Goal: Information Seeking & Learning: Learn about a topic

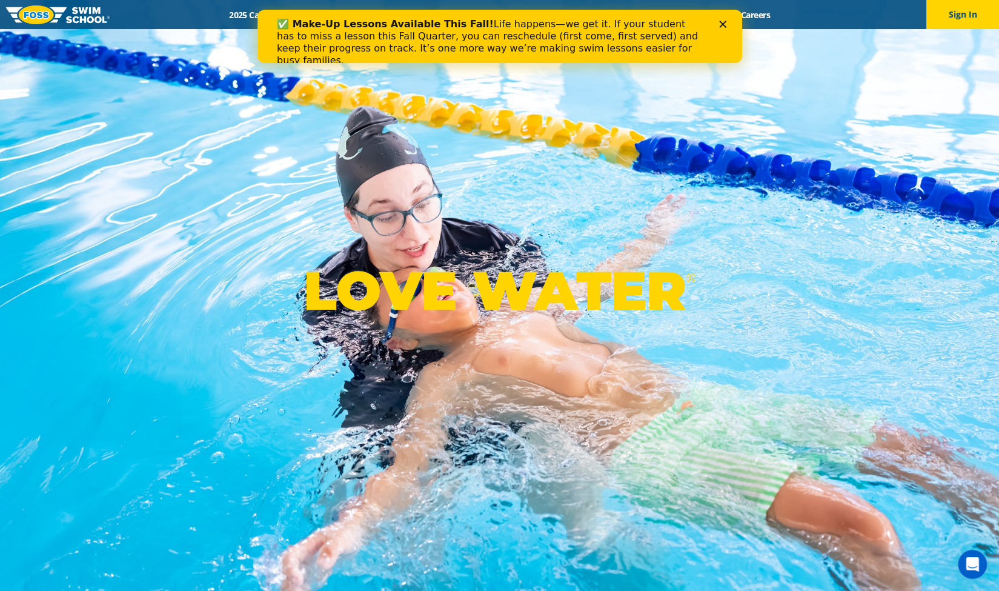
click at [728, 23] on div "Close" at bounding box center [725, 24] width 12 height 7
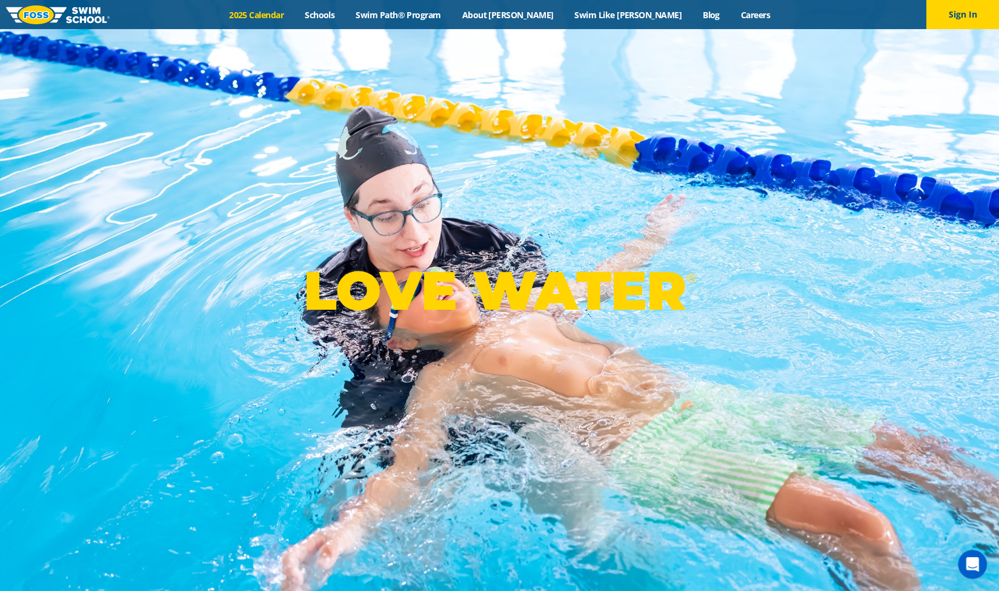
click at [286, 18] on link "2025 Calendar" at bounding box center [257, 15] width 76 height 12
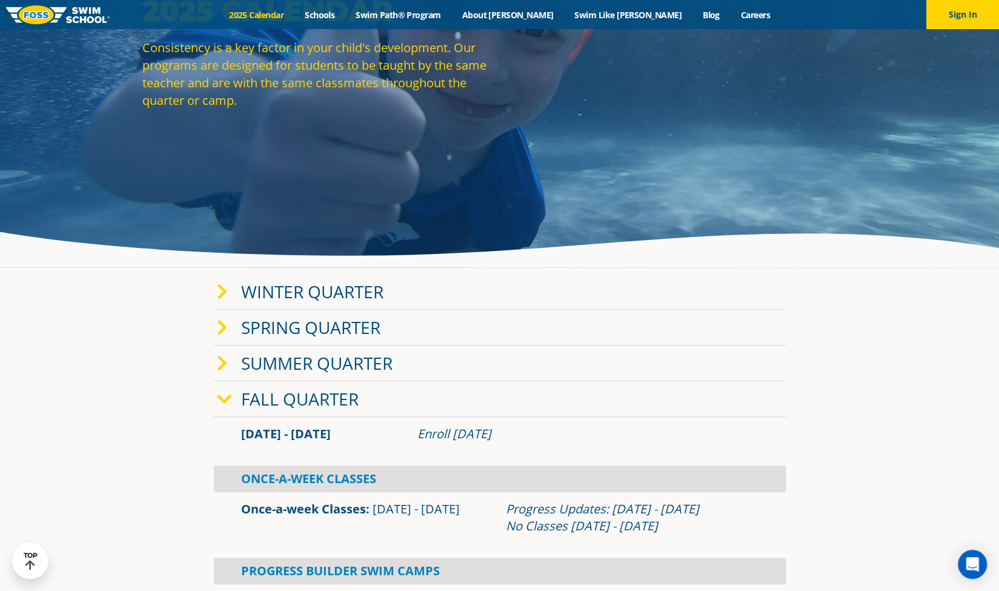
scroll to position [121, 0]
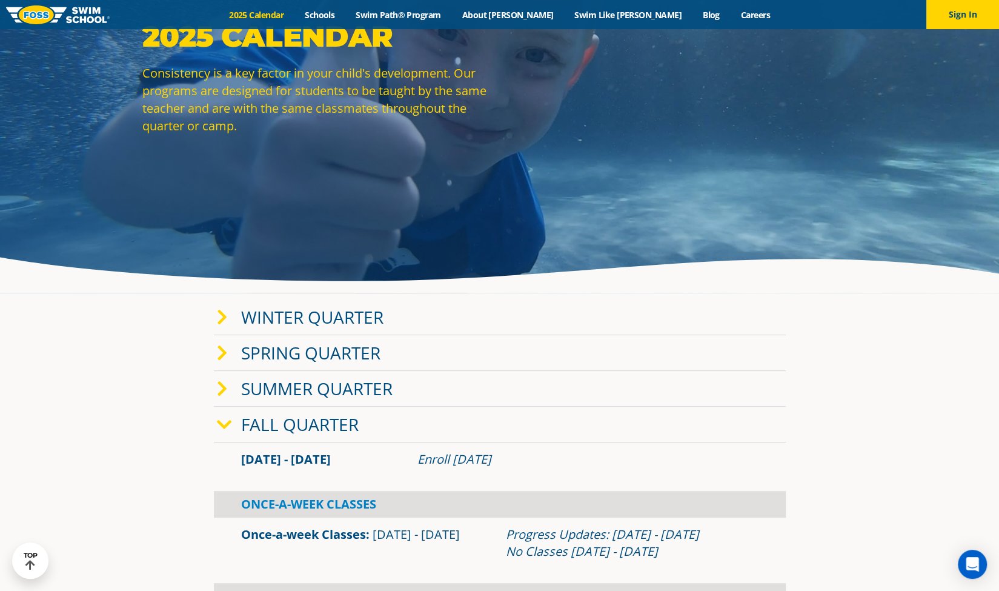
click at [292, 308] on link "Winter Quarter" at bounding box center [312, 316] width 142 height 23
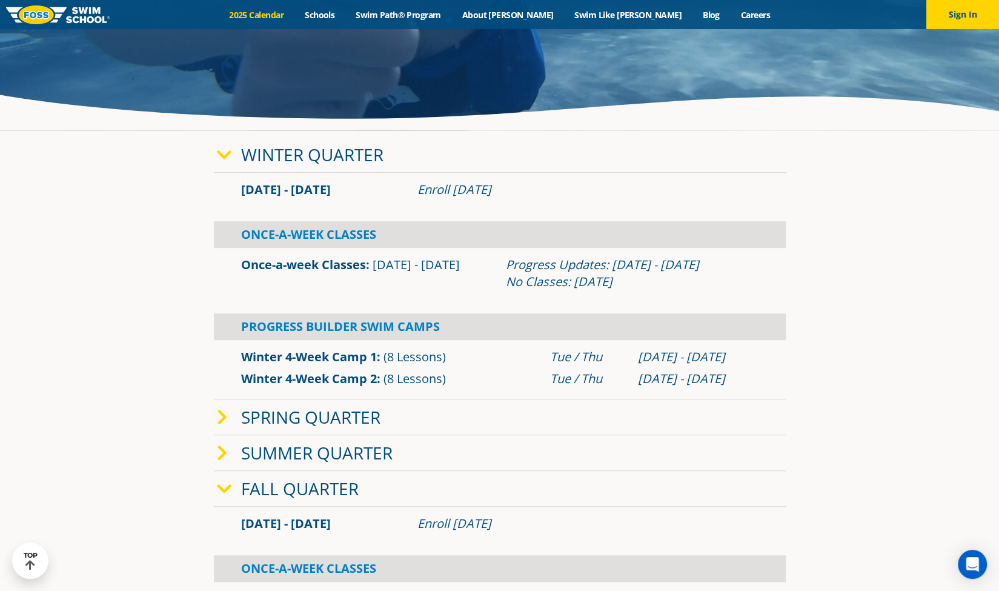
scroll to position [303, 0]
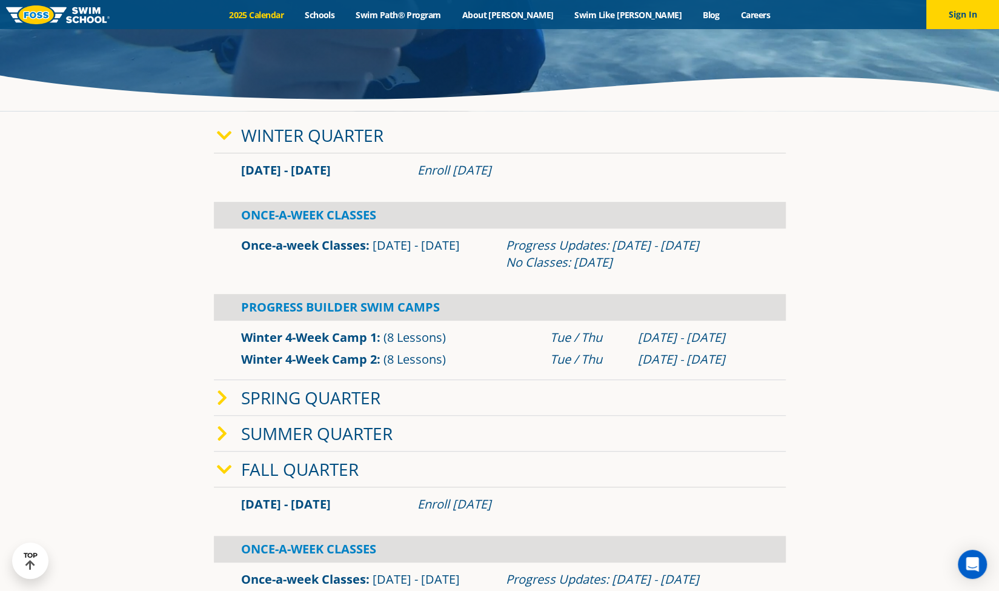
click at [331, 243] on link "Once-a-week Classes" at bounding box center [303, 245] width 125 height 16
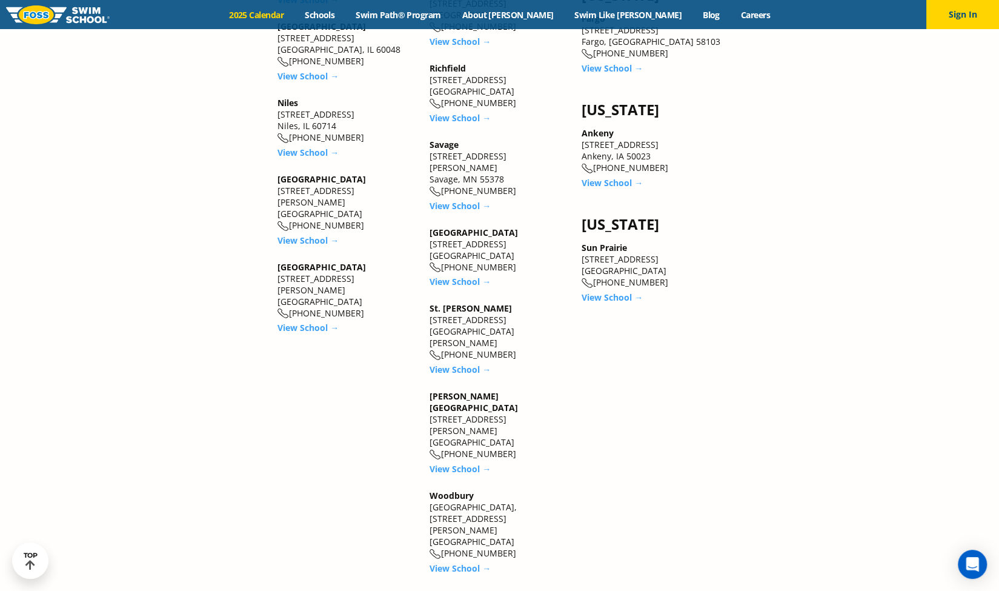
scroll to position [1696, 0]
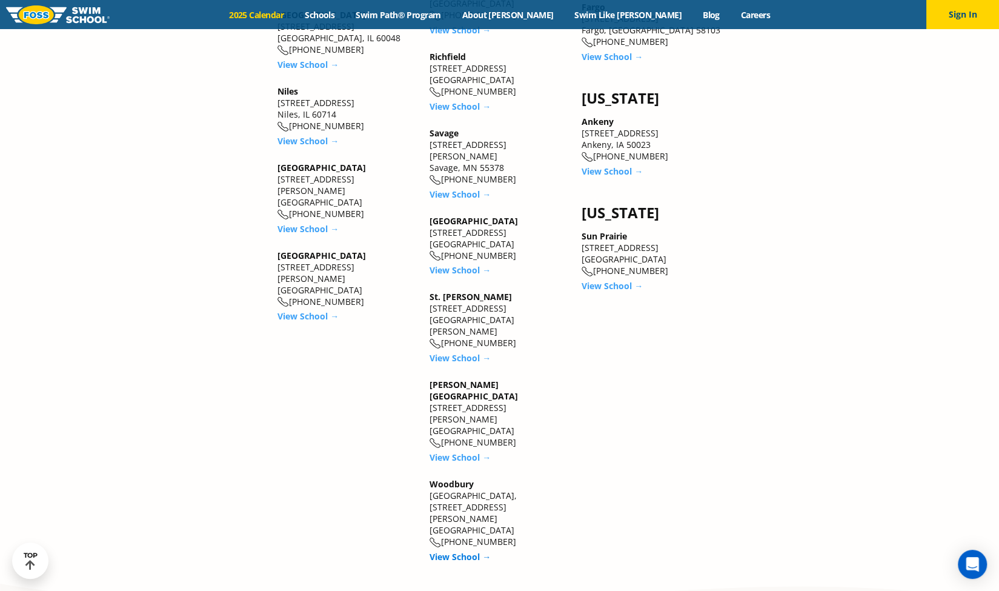
click at [463, 551] on link "View School →" at bounding box center [460, 557] width 61 height 12
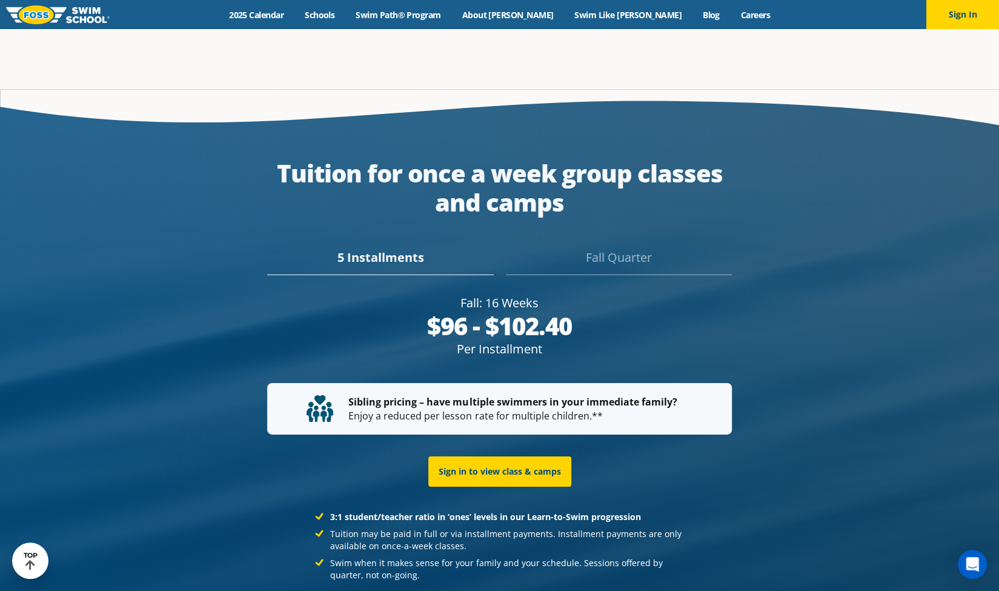
scroll to position [2242, 0]
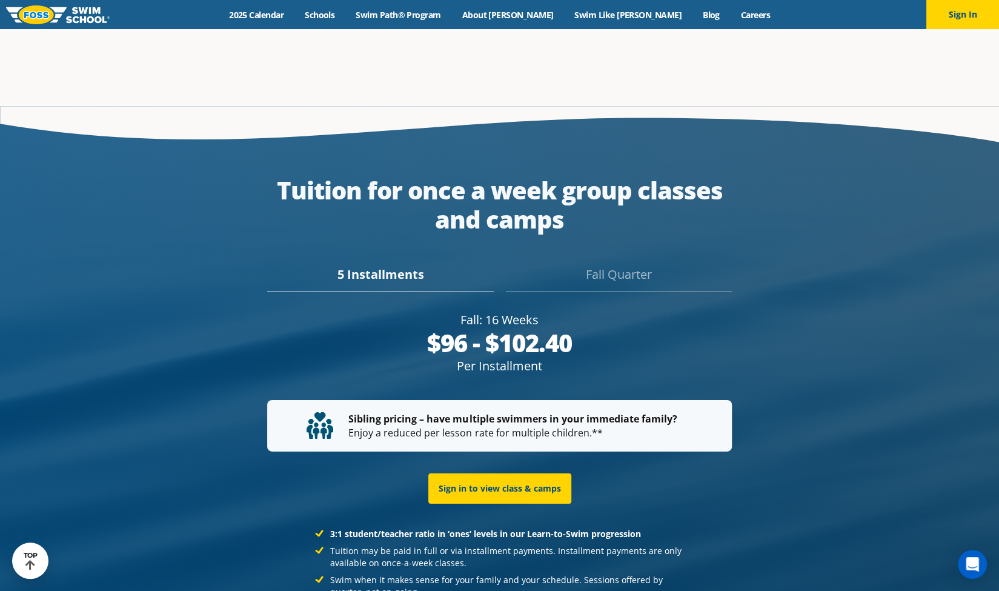
click at [423, 265] on div "5 Installments" at bounding box center [380, 278] width 226 height 27
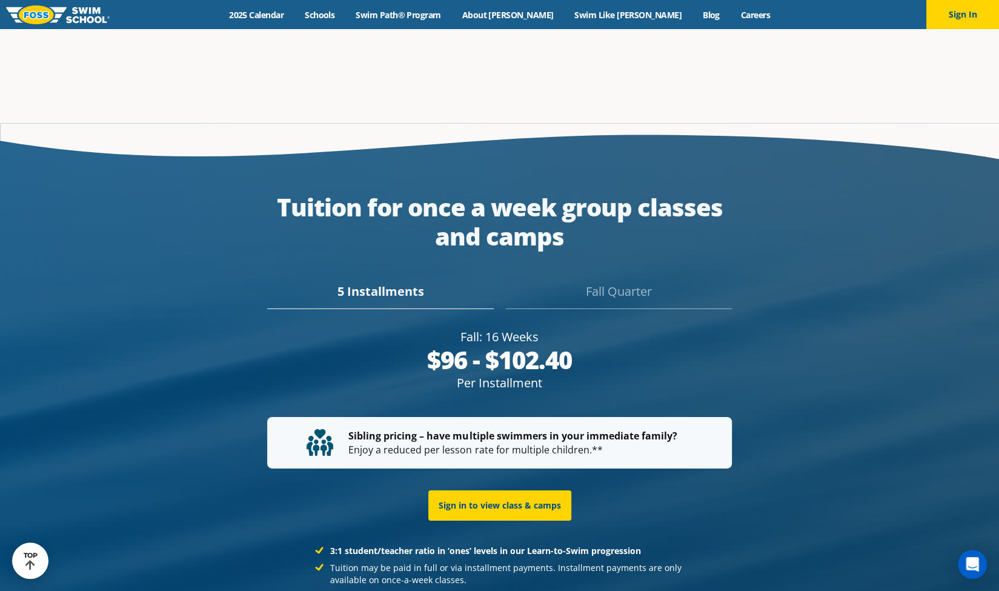
click at [647, 282] on div "Fall Quarter" at bounding box center [619, 295] width 226 height 27
click at [399, 282] on div "5 Installments" at bounding box center [380, 295] width 226 height 27
click at [620, 282] on div "Fall Quarter" at bounding box center [619, 295] width 226 height 27
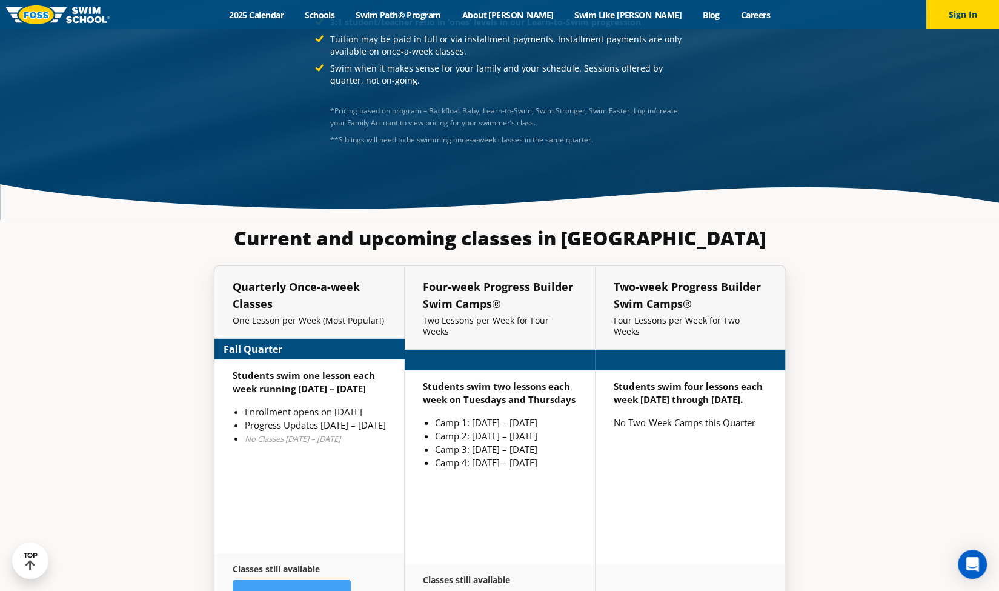
scroll to position [2804, 0]
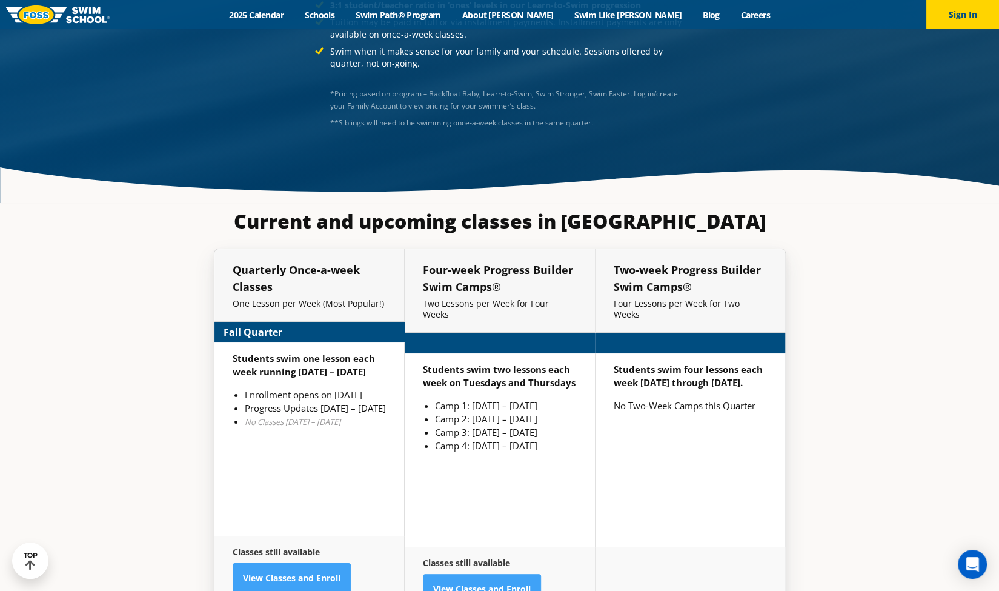
drag, startPoint x: 322, startPoint y: 363, endPoint x: 384, endPoint y: 357, distance: 62.0
click at [384, 388] on li "Enrollment opens on July 29th" at bounding box center [315, 394] width 141 height 13
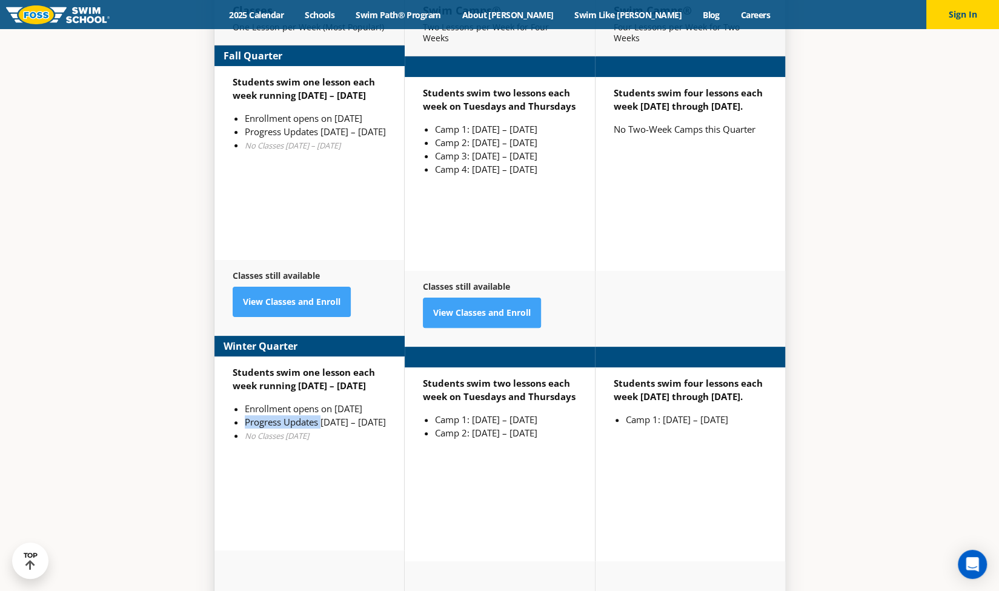
scroll to position [3029, 0]
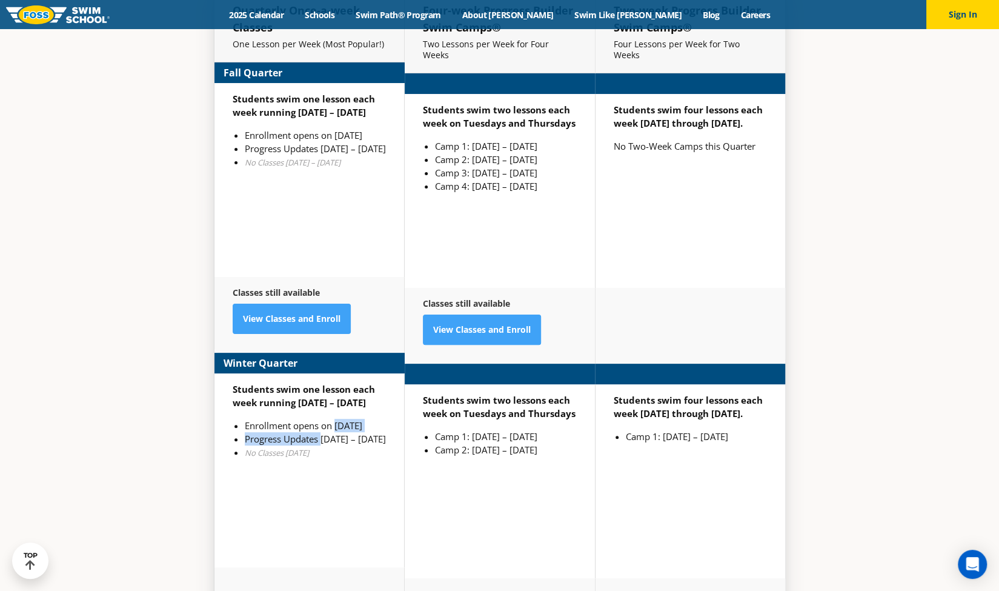
drag, startPoint x: 322, startPoint y: 417, endPoint x: 334, endPoint y: 411, distance: 13.5
click at [334, 419] on ul "Enrollment opens on Nov 11th Progress Updates Feb 6 – Feb 12 No Classes Jan 19" at bounding box center [309, 439] width 153 height 40
click at [357, 445] on li "No Classes Jan 19" at bounding box center [315, 451] width 141 height 13
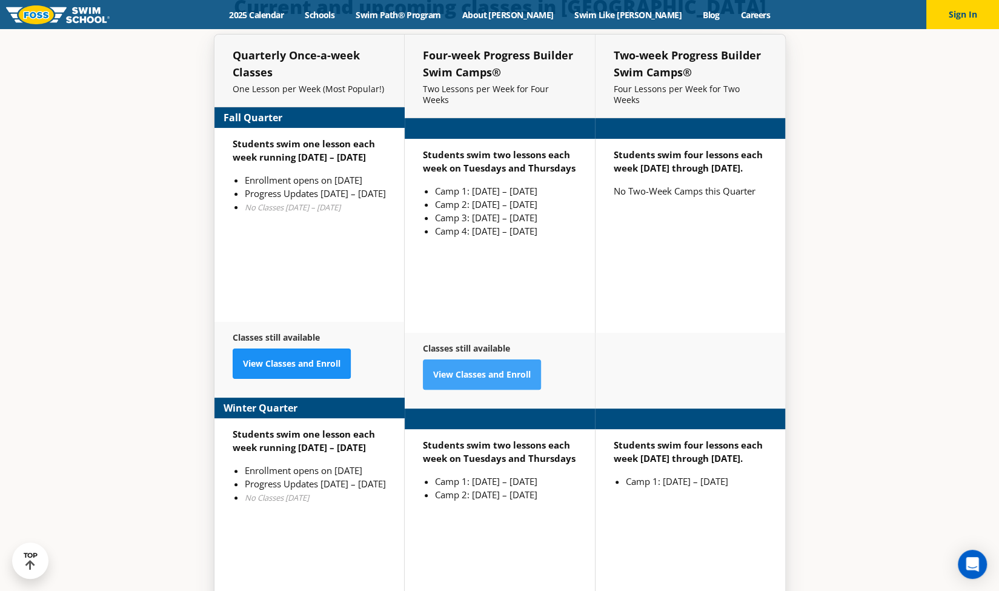
scroll to position [2949, 0]
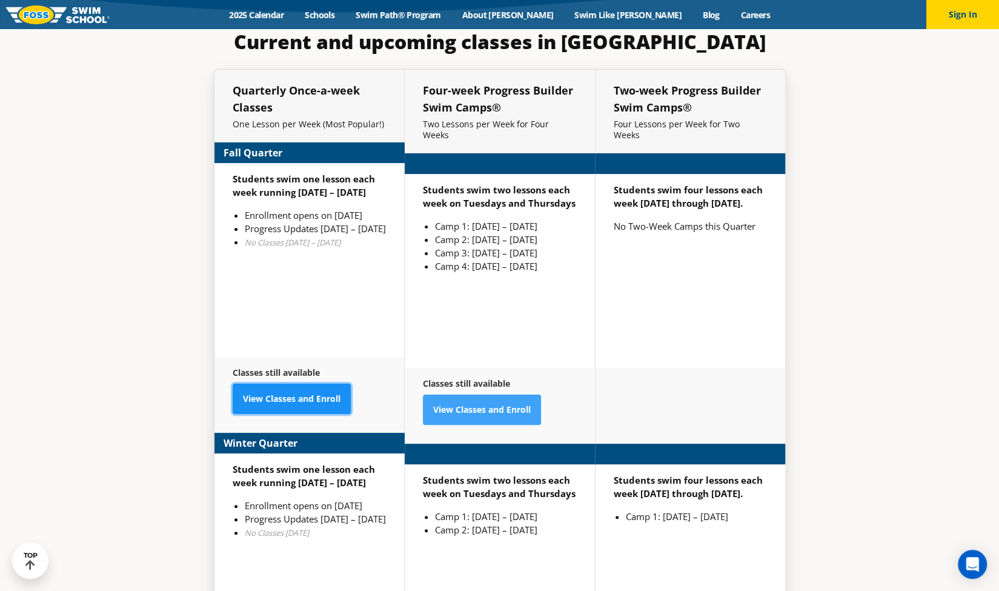
click at [281, 386] on link "View Classes and Enroll" at bounding box center [292, 398] width 118 height 30
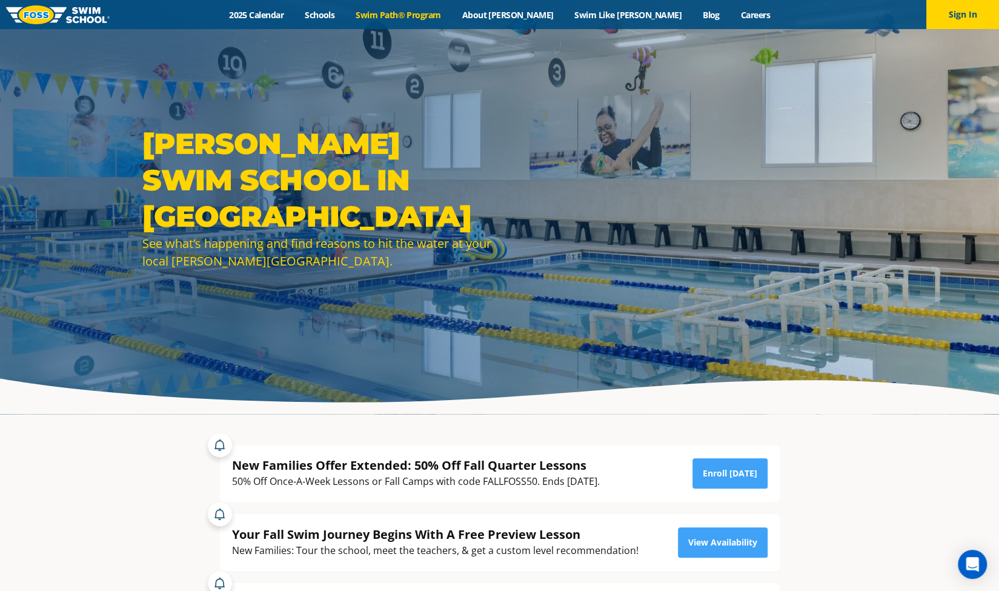
click at [433, 14] on link "Swim Path® Program" at bounding box center [398, 15] width 106 height 12
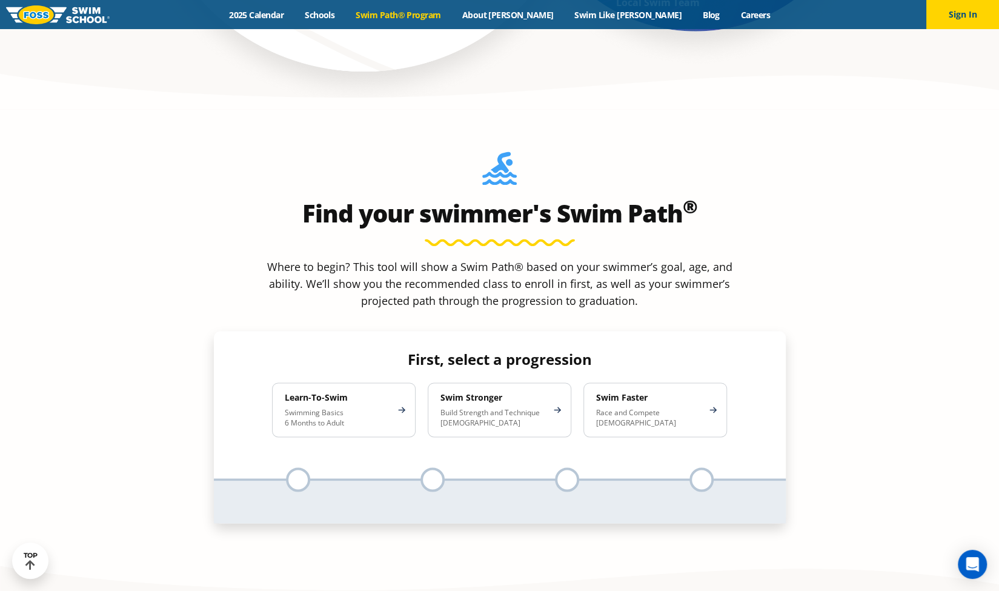
scroll to position [1090, 0]
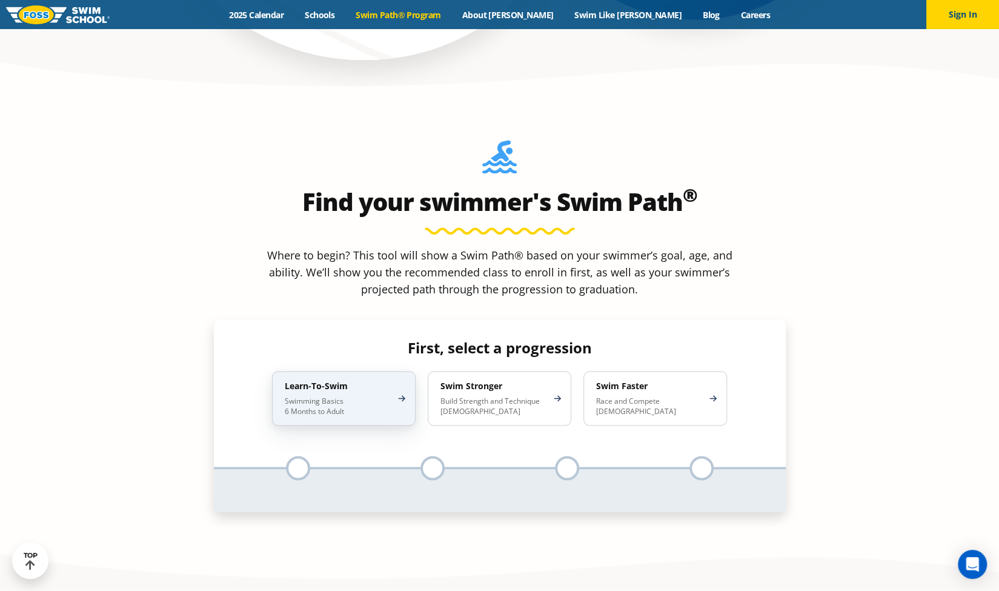
click at [334, 396] on p "Swimming Basics 6 Months to Adult" at bounding box center [338, 405] width 106 height 19
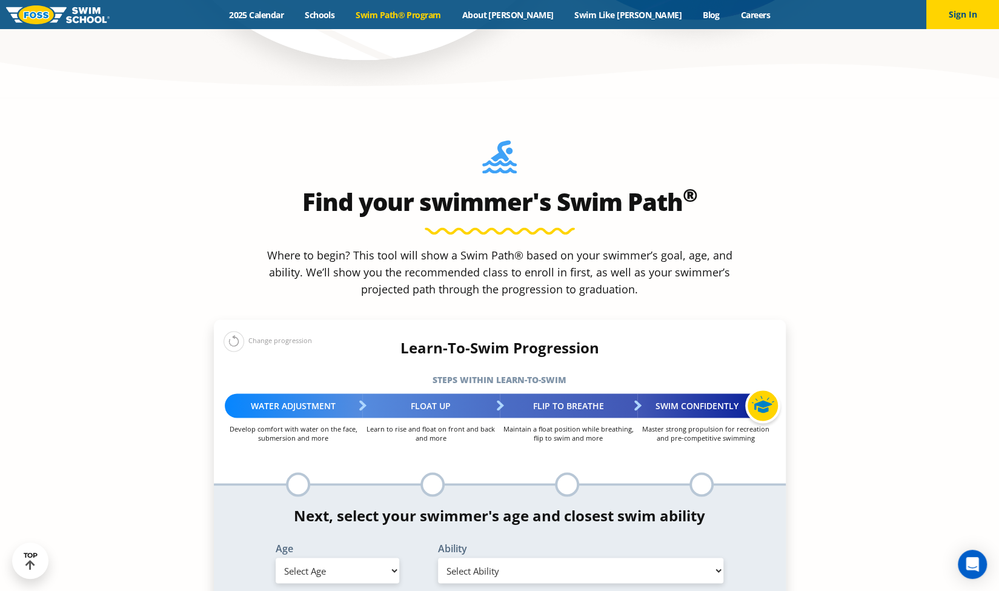
click at [325, 557] on select "Select Age [DEMOGRAPHIC_DATA] months - 1 year 1 year 2 years 3 years 4 years 5 …" at bounding box center [338, 569] width 124 height 25
click at [276, 557] on select "Select Age [DEMOGRAPHIC_DATA] months - 1 year 1 year 2 years 3 years 4 years 5 …" at bounding box center [338, 569] width 124 height 25
click at [350, 557] on select "Select Age [DEMOGRAPHIC_DATA] months - 1 year 1 year 2 years 3 years 4 years 5 …" at bounding box center [338, 569] width 124 height 25
select select "1-year"
click at [276, 557] on select "Select Age [DEMOGRAPHIC_DATA] months - 1 year 1 year 2 years 3 years 4 years 5 …" at bounding box center [338, 569] width 124 height 25
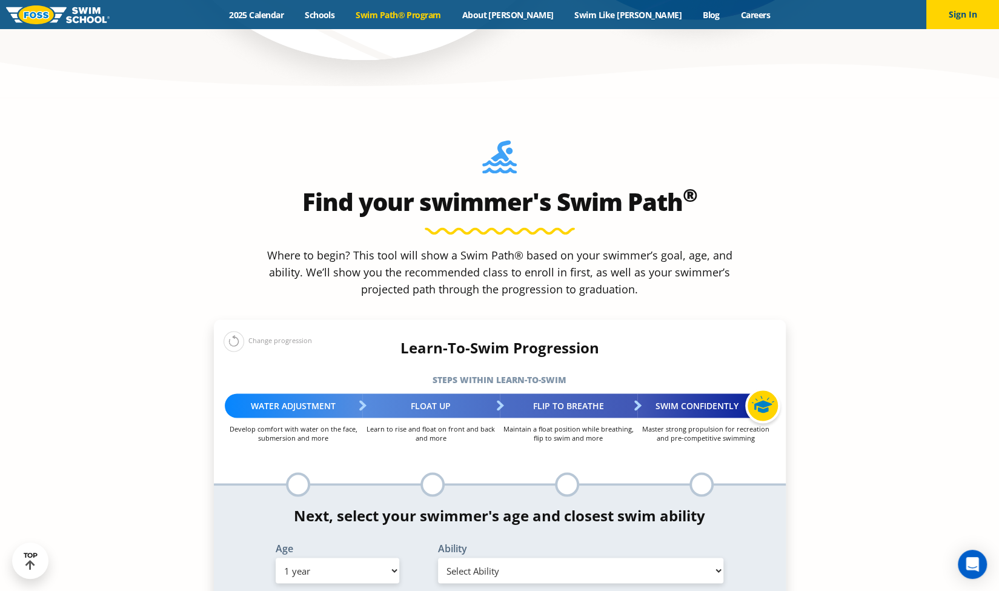
click at [488, 557] on select "Select Ability First in-water experience Comfortable with water poured over the…" at bounding box center [581, 569] width 286 height 25
select select "1-year-first-in-water-experience"
click at [438, 557] on select "Select Ability First in-water experience Comfortable with water poured over the…" at bounding box center [581, 569] width 286 height 25
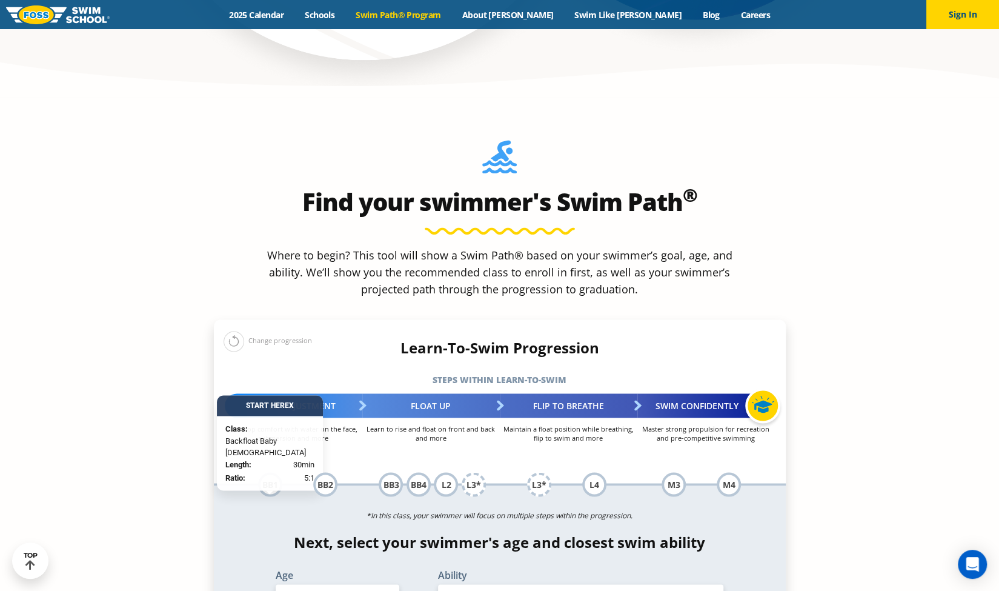
click at [504, 584] on select "Select Ability First in-water experience Comfortable with water poured over the…" at bounding box center [581, 596] width 286 height 25
click at [769, 569] on div "Age Select Age [DEMOGRAPHIC_DATA] months - 1 year 1 year 2 years 3 years 4 year…" at bounding box center [500, 591] width 584 height 44
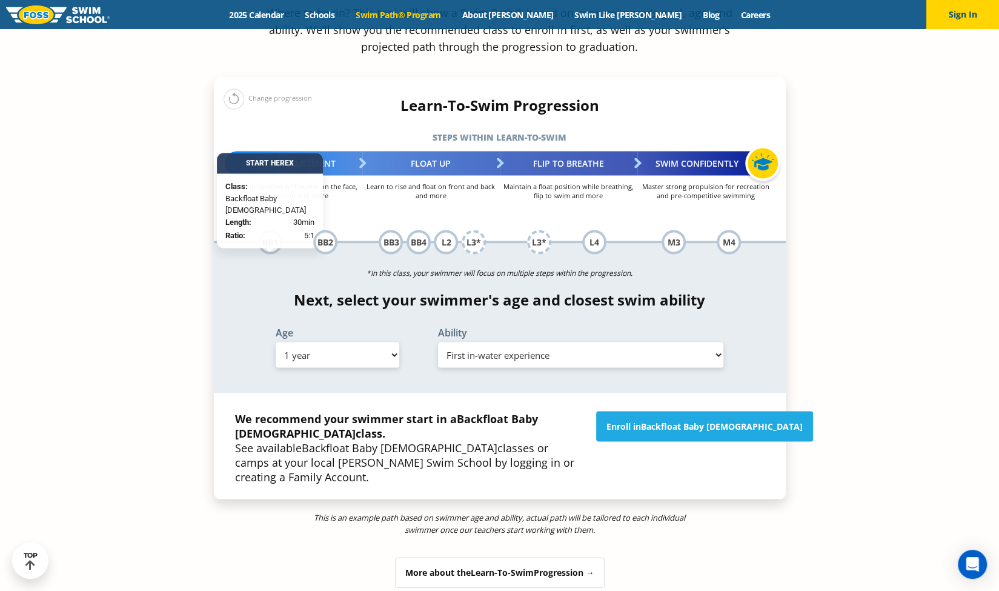
scroll to position [1030, 0]
